Goal: Information Seeking & Learning: Learn about a topic

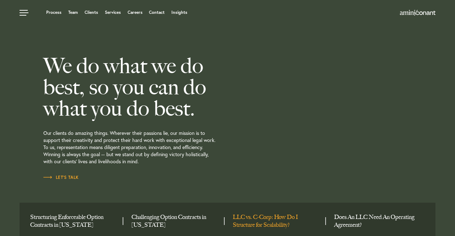
click at [264, 219] on link "LLC vs. C-Corp: How Do I Structure for Scalability?" at bounding box center [276, 222] width 87 height 16
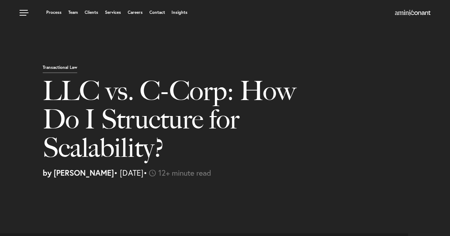
select select "US"
select select "Austin"
select select "Business and Civil Litigation"
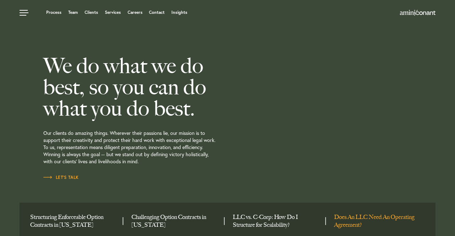
click at [361, 218] on link "Does An LLC Need An Operating Agreement?" at bounding box center [377, 222] width 87 height 16
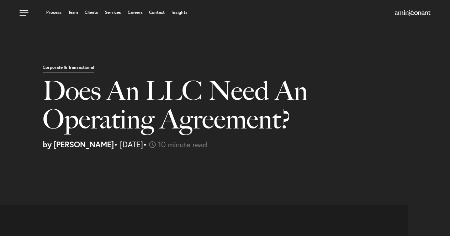
select select "US"
select select "Austin"
select select "Business and Civil Litigation"
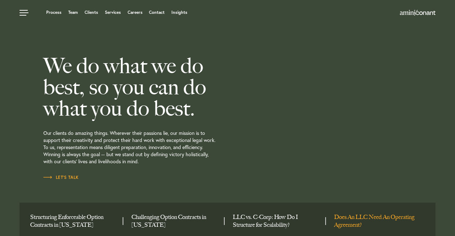
click at [365, 220] on link "Does An LLC Need An Operating Agreement?" at bounding box center [377, 222] width 87 height 16
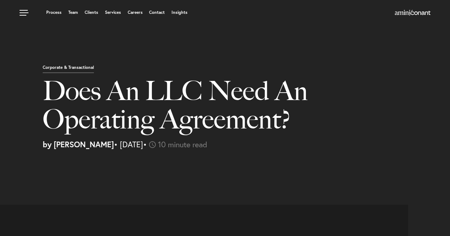
select select "US"
select select "Austin"
select select "Business and Civil Litigation"
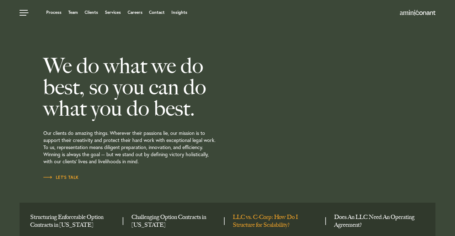
click at [262, 228] on link "LLC vs. C-Corp: How Do I Structure for Scalability?" at bounding box center [276, 222] width 87 height 16
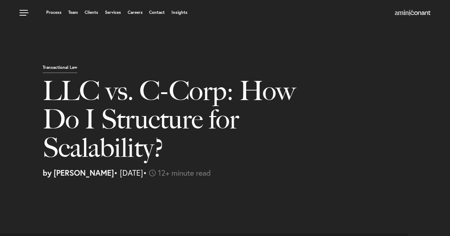
select select "US"
select select "Austin"
select select "Business and Civil Litigation"
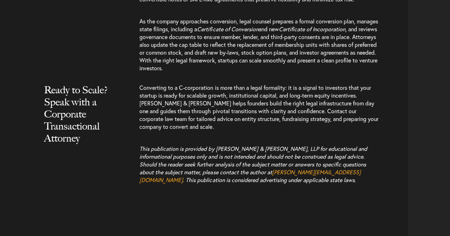
scroll to position [3050, 0]
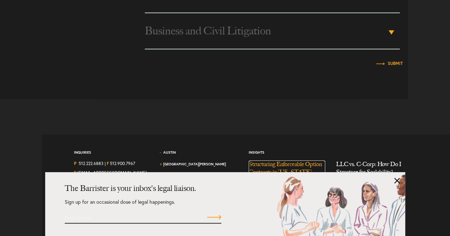
click at [278, 170] on link "Structuring Enforceable Option Contracts in [US_STATE]" at bounding box center [286, 171] width 77 height 21
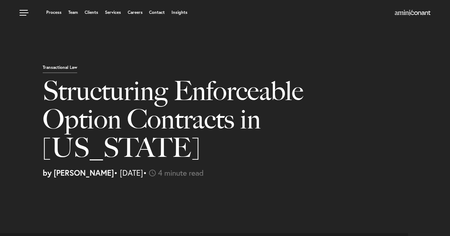
select select "US"
select select "Austin"
select select "Business and Civil Litigation"
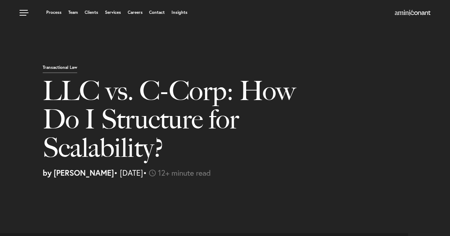
select select "US"
select select "Austin"
select select "Business and Civil Litigation"
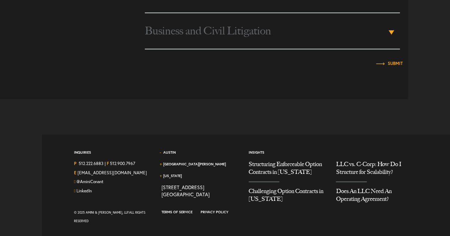
scroll to position [3050, 0]
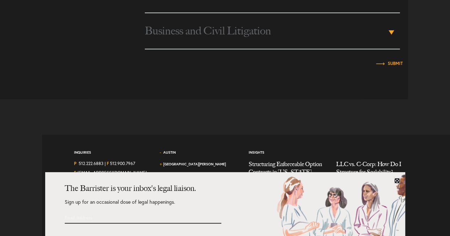
click at [396, 181] on link at bounding box center [397, 181] width 6 height 6
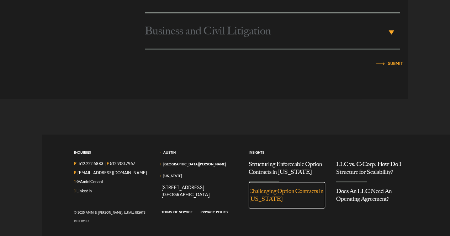
click at [289, 200] on link "Challenging Option Contracts in [US_STATE]" at bounding box center [286, 195] width 77 height 26
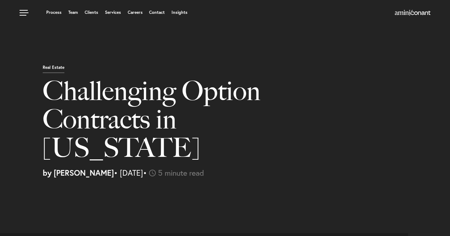
select select "US"
select select "Austin"
select select "Business and Civil Litigation"
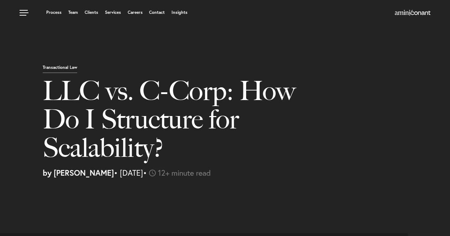
select select "US"
select select "Austin"
select select "Business and Civil Litigation"
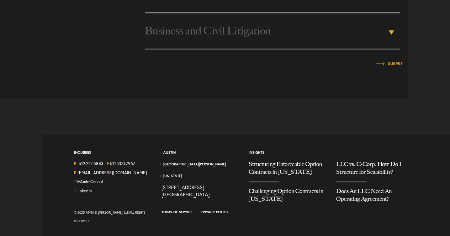
scroll to position [3050, 0]
click at [277, 174] on link "Structuring Enforceable Option Contracts in [US_STATE]" at bounding box center [286, 171] width 77 height 21
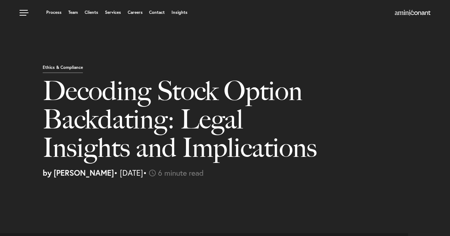
select select "US"
select select "Austin"
select select "Business and Civil Litigation"
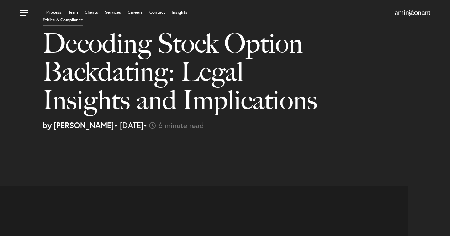
scroll to position [34, 0]
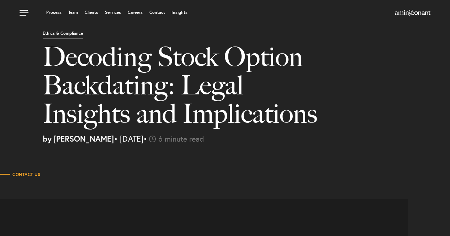
click at [5, 54] on div "Ethics & Compliance Decoding Stock Option Backdating: Legal Insights and Implic…" at bounding box center [225, 86] width 450 height 113
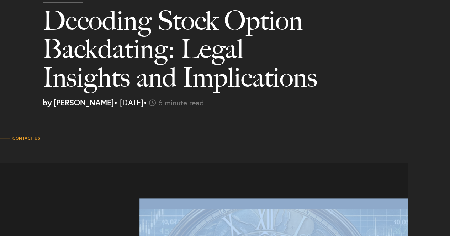
scroll to position [71, 0]
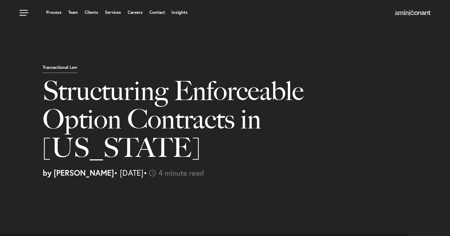
select select "US"
select select "Austin"
select select "Business and Civil Litigation"
click at [10, 155] on div "Transactional Law Structuring Enforceable Option Contracts in Texas by Aaron Ga…" at bounding box center [225, 120] width 450 height 113
click at [415, 11] on img at bounding box center [413, 13] width 36 height 6
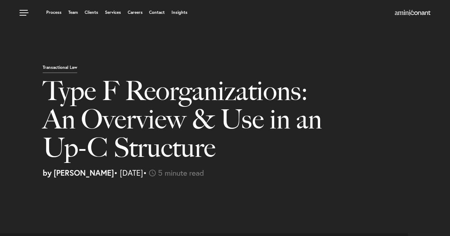
select select "US"
select select "Austin"
select select "Business and Civil Litigation"
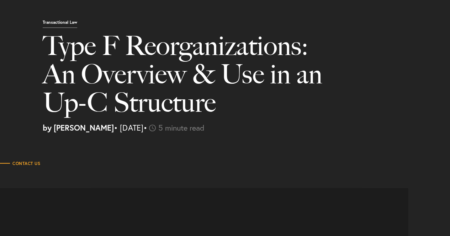
scroll to position [61, 0]
